Goal: Task Accomplishment & Management: Use online tool/utility

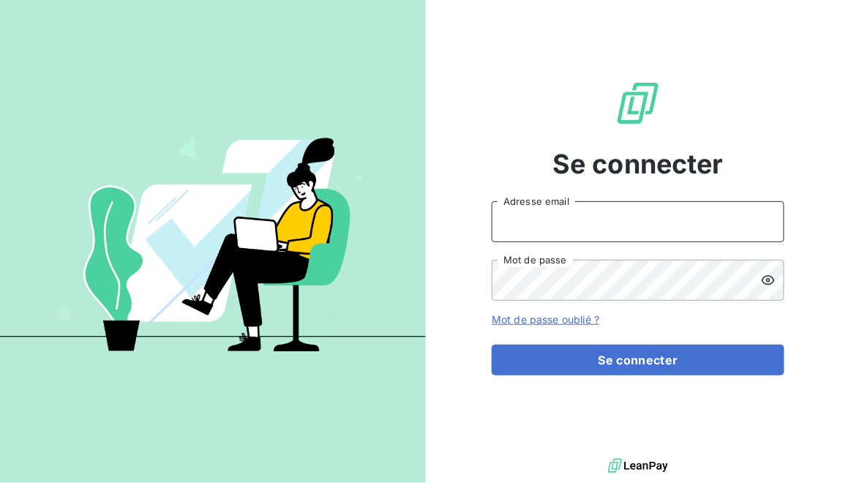
click at [558, 225] on input "Adresse email" at bounding box center [638, 221] width 293 height 41
type input "[EMAIL_ADDRESS][DOMAIN_NAME]"
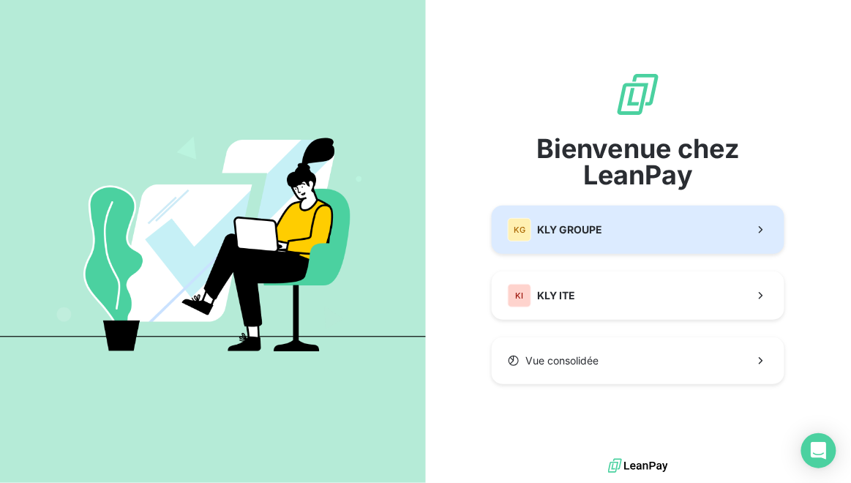
click at [566, 225] on span "KLY GROUPE" at bounding box center [569, 229] width 65 height 15
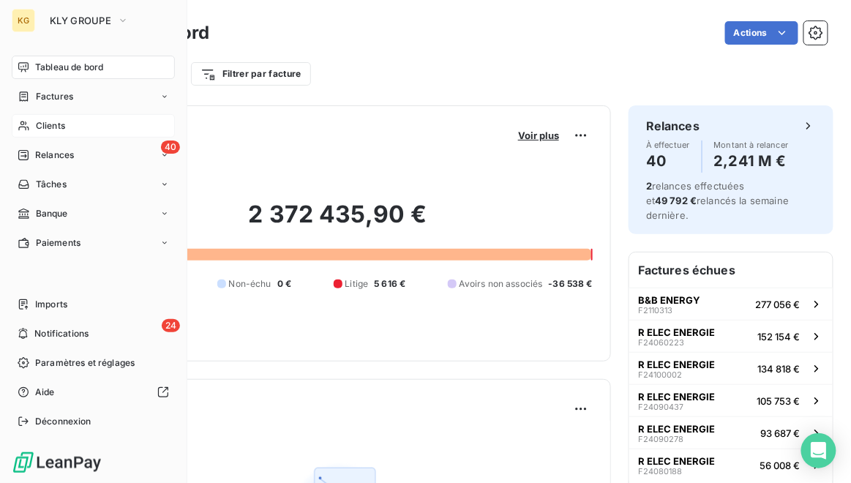
click at [30, 130] on div "Clients" at bounding box center [93, 125] width 163 height 23
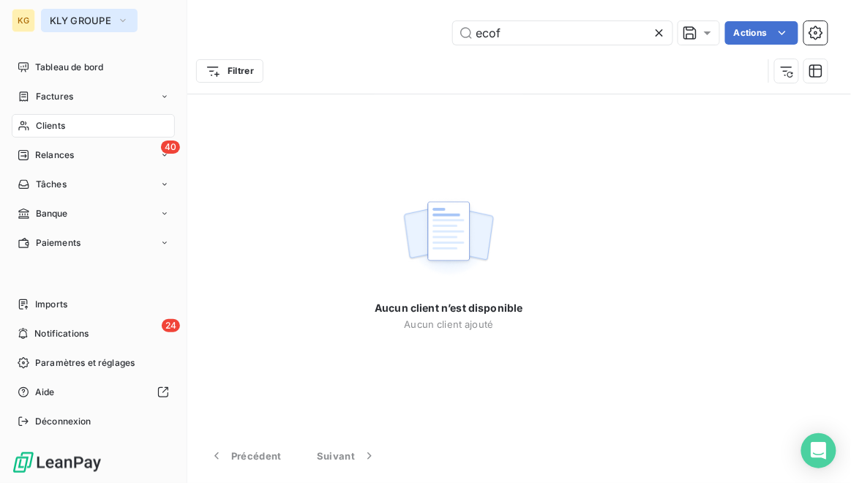
click at [71, 23] on span "KLY GROUPE" at bounding box center [80, 21] width 61 height 12
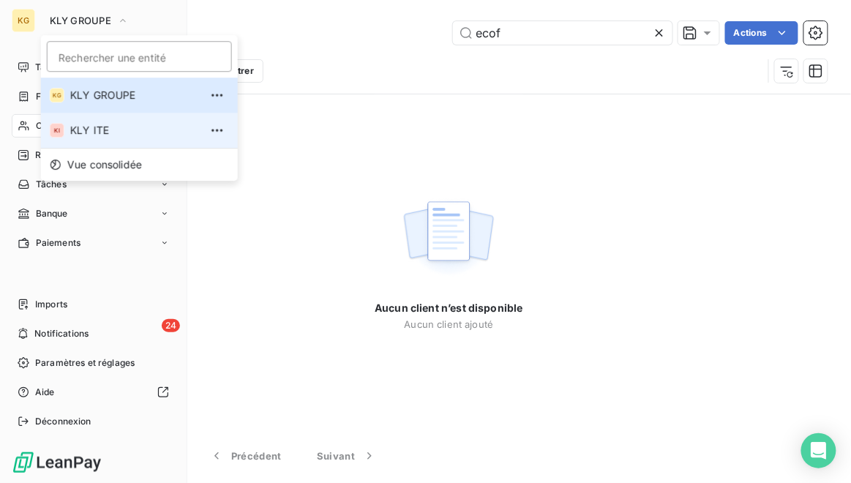
drag, startPoint x: 97, startPoint y: 130, endPoint x: 122, endPoint y: 118, distance: 28.5
click at [97, 130] on span "KLY ITE" at bounding box center [135, 130] width 130 height 15
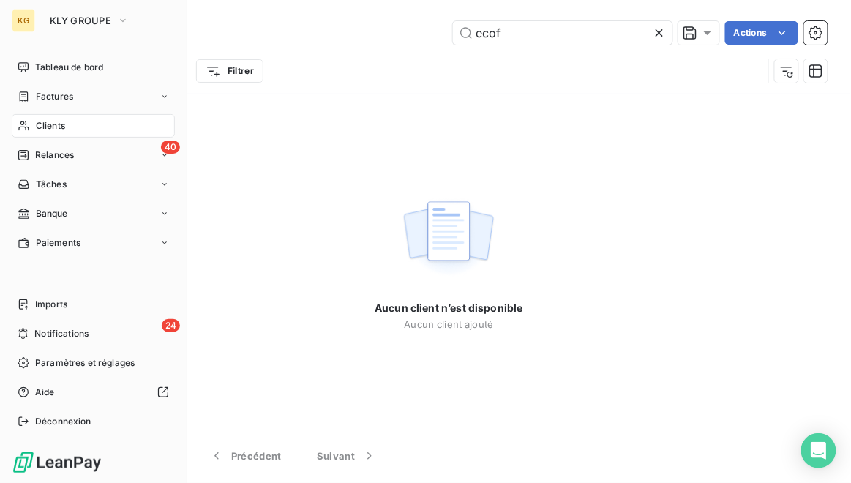
type input "elite"
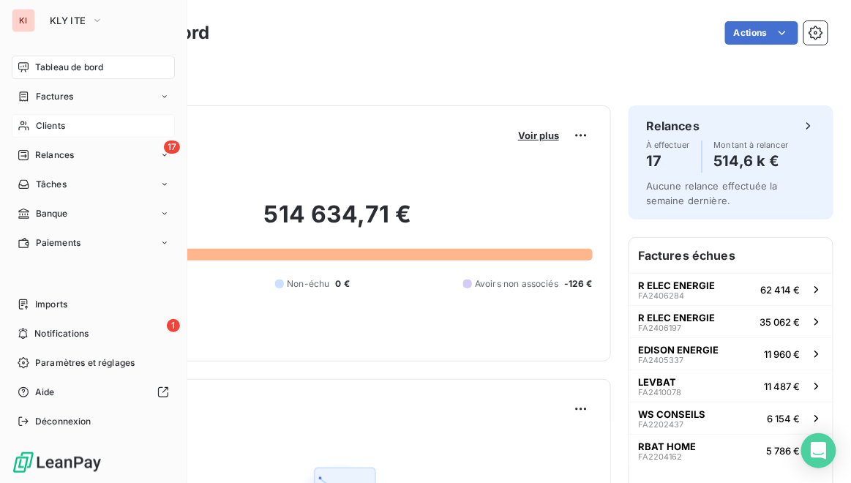
click at [51, 120] on span "Clients" at bounding box center [50, 125] width 29 height 13
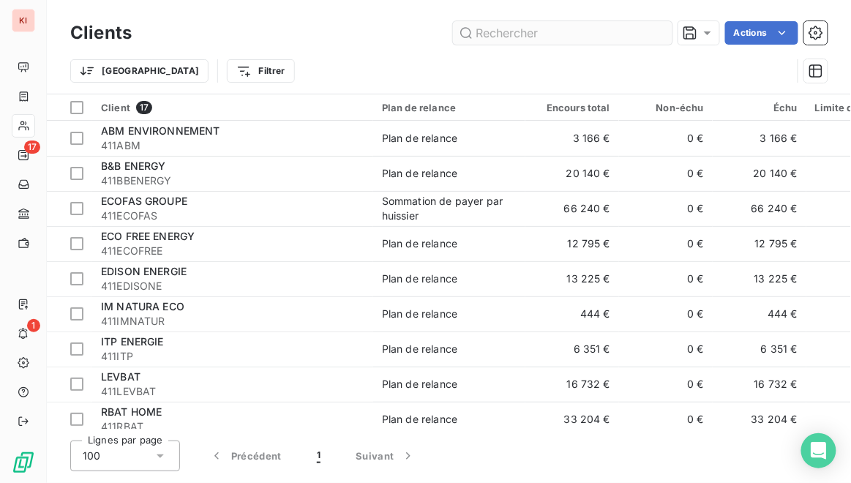
type input "De : [PERSON_NAME] <[EMAIL_ADDRESS][DOMAIN_NAME]> Envoyé : [DATE] 17:46 À : Rec…"
click at [568, 39] on input "text" at bounding box center [563, 32] width 220 height 23
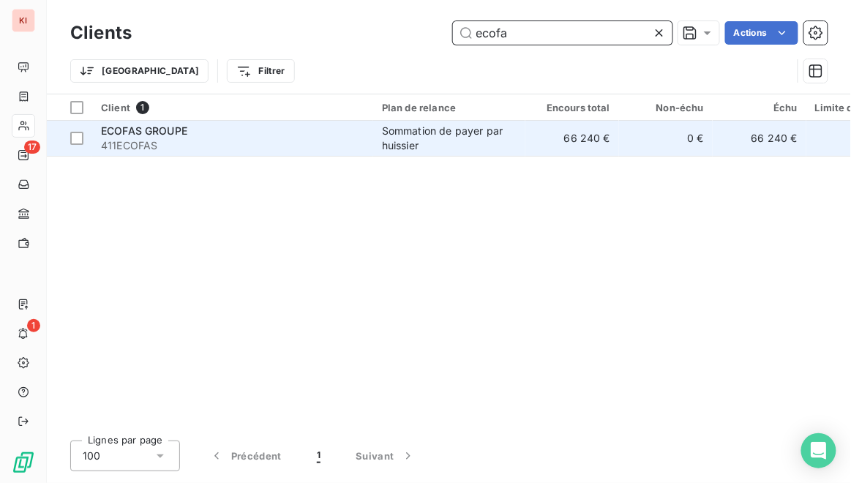
type input "ecofa"
click at [473, 138] on div "Sommation de payer par huissier" at bounding box center [449, 138] width 135 height 29
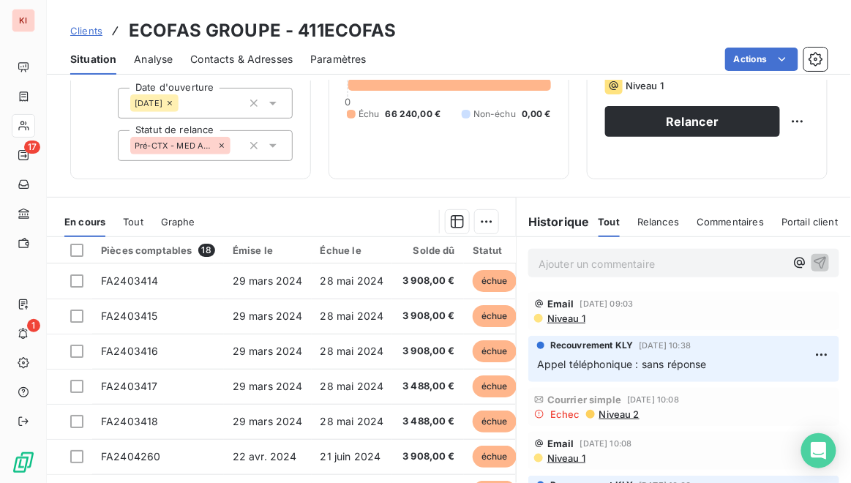
scroll to position [155, 0]
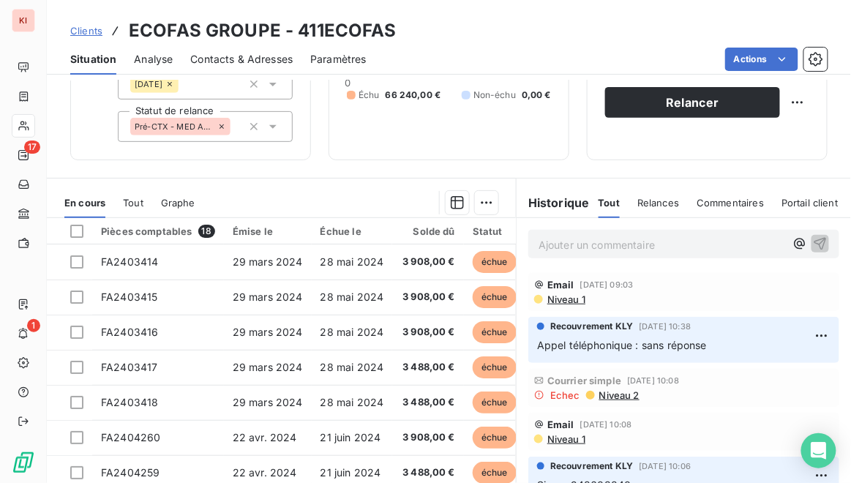
click at [603, 246] on p "Ajouter un commentaire ﻿" at bounding box center [662, 245] width 247 height 18
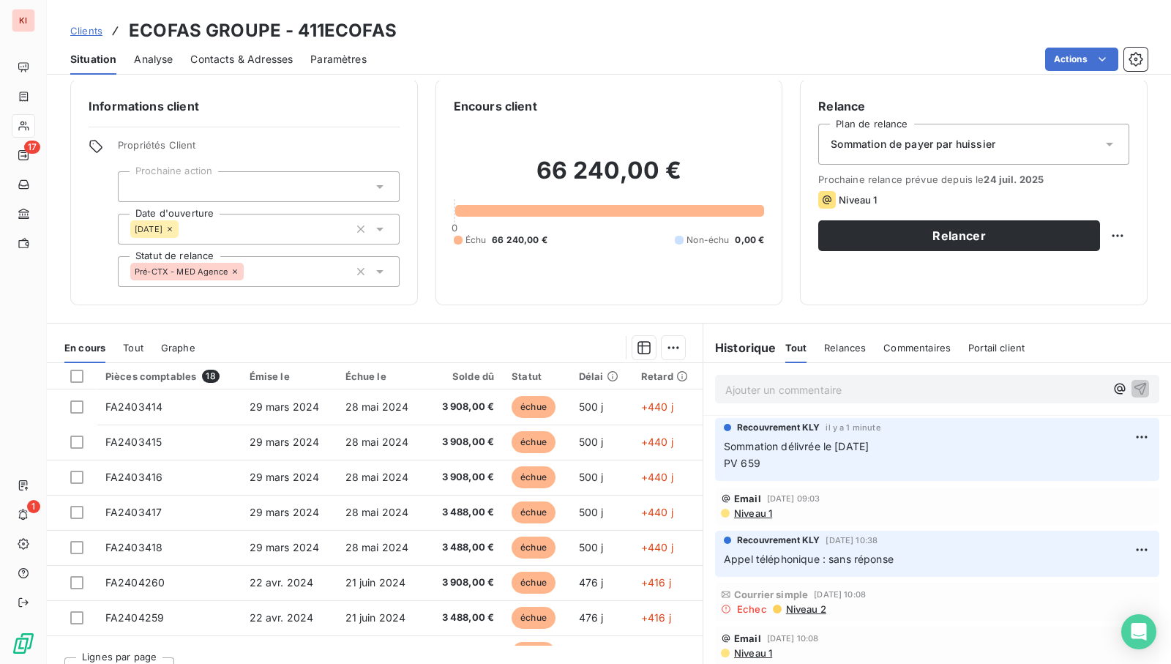
scroll to position [0, 0]
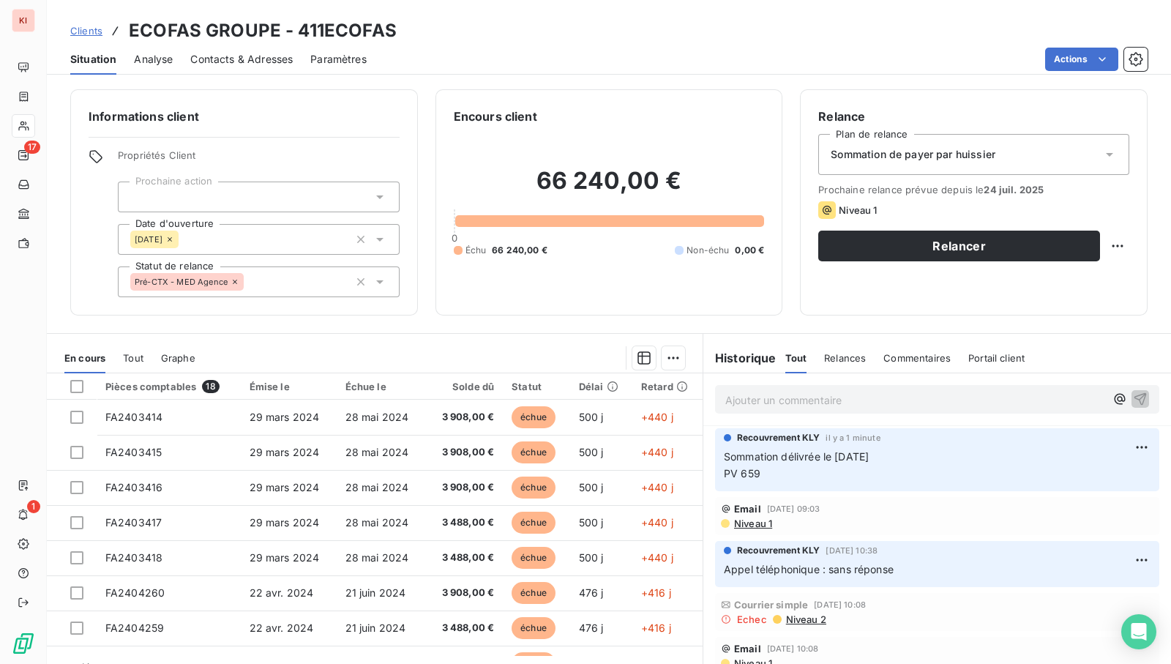
click at [677, 64] on div "Actions" at bounding box center [765, 59] width 763 height 23
click at [850, 241] on html "KI 17 1 Clients ECOFAS GROUPE - 411ECOFAS Situation Analyse Contacts & Adresses…" at bounding box center [585, 332] width 1171 height 664
click at [850, 446] on html "KI 17 1 Clients ECOFAS GROUPE - 411ECOFAS Situation Analyse Contacts & Adresses…" at bounding box center [585, 332] width 1171 height 664
click at [850, 435] on html "KI 17 1 Clients ECOFAS GROUPE - 411ECOFAS Situation Analyse Contacts & Adresses…" at bounding box center [585, 332] width 1171 height 664
